Goal: Transaction & Acquisition: Purchase product/service

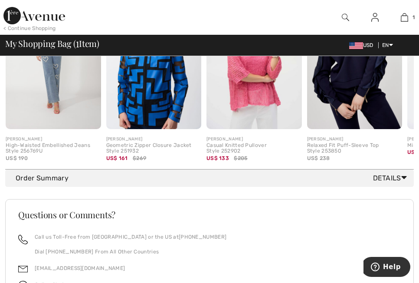
scroll to position [379, 0]
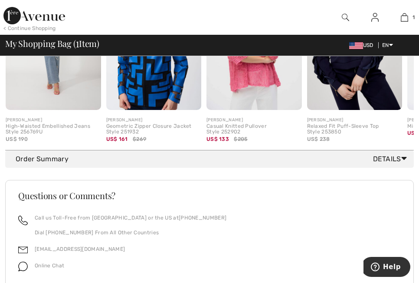
click at [404, 163] on icon at bounding box center [404, 158] width 6 height 9
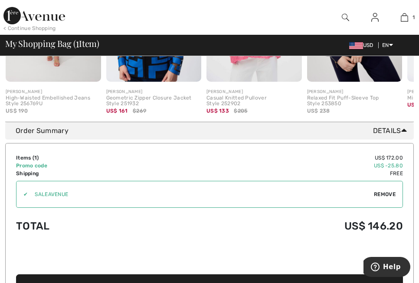
scroll to position [422, 0]
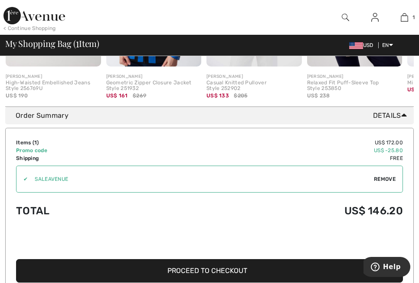
click at [383, 183] on span "Remove" at bounding box center [385, 179] width 22 height 8
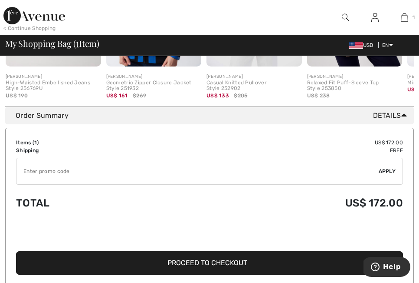
click at [92, 184] on input "TEXT" at bounding box center [197, 171] width 362 height 26
paste input "EXTRA20"
type input "EXTRA20"
click at [384, 173] on div "✔ Apply Remove" at bounding box center [209, 171] width 387 height 27
click at [388, 175] on span "Apply" at bounding box center [387, 171] width 17 height 8
